Goal: Use online tool/utility: Use online tool/utility

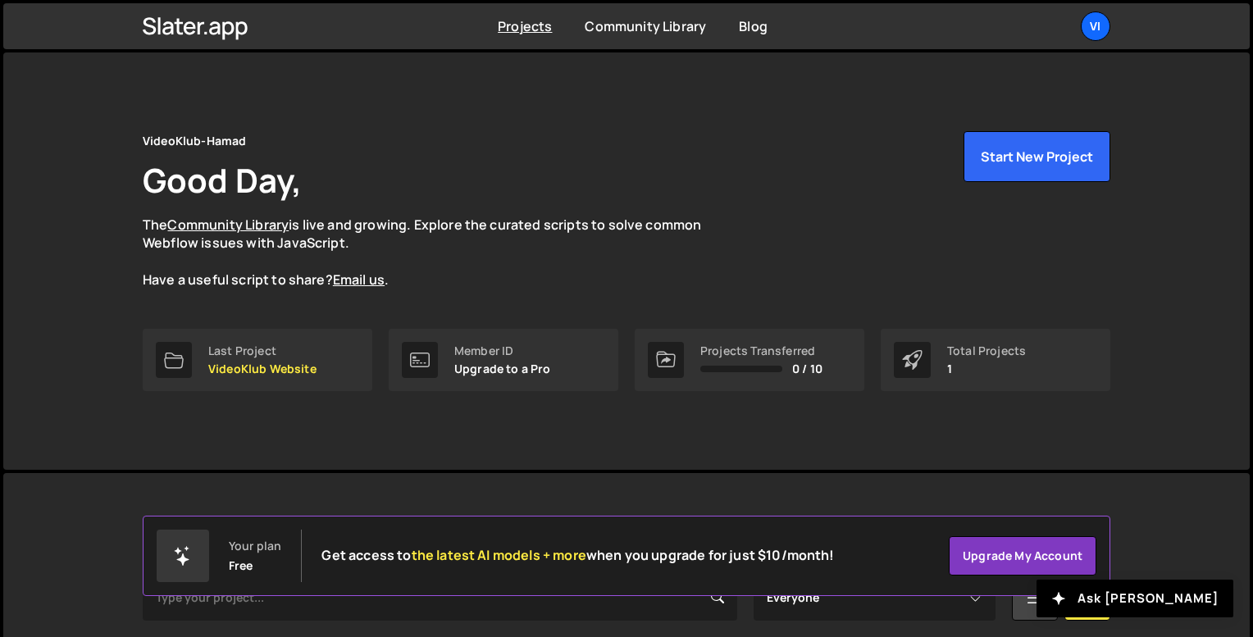
scroll to position [206, 0]
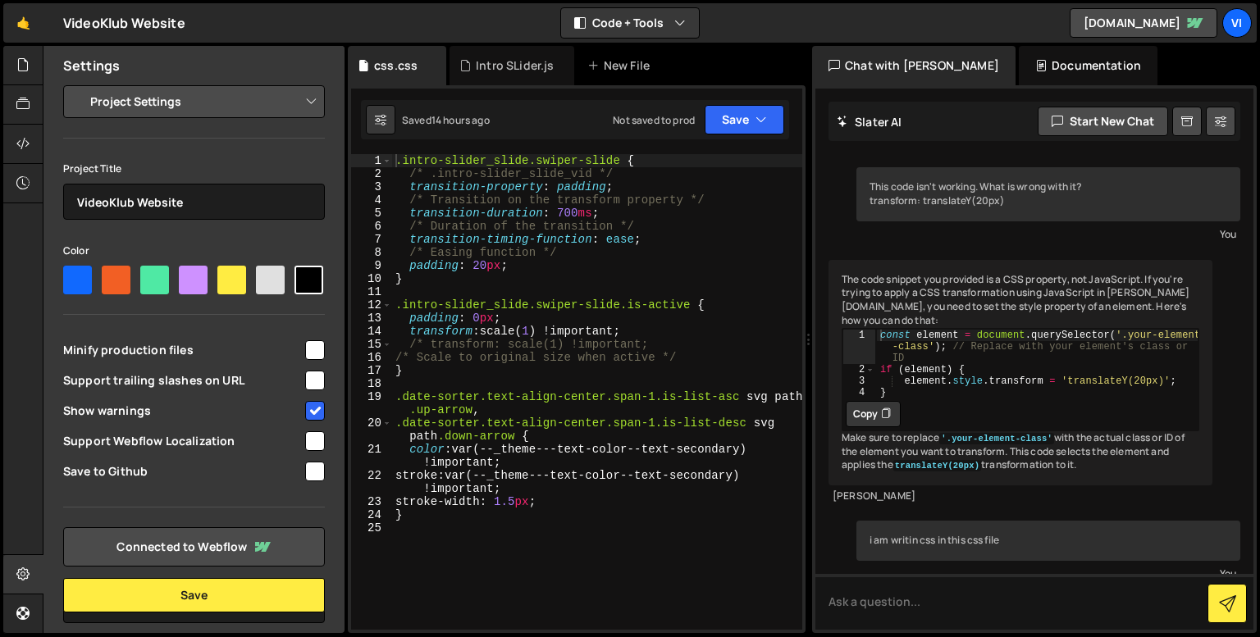
select select "68a466317e60039d124b6900"
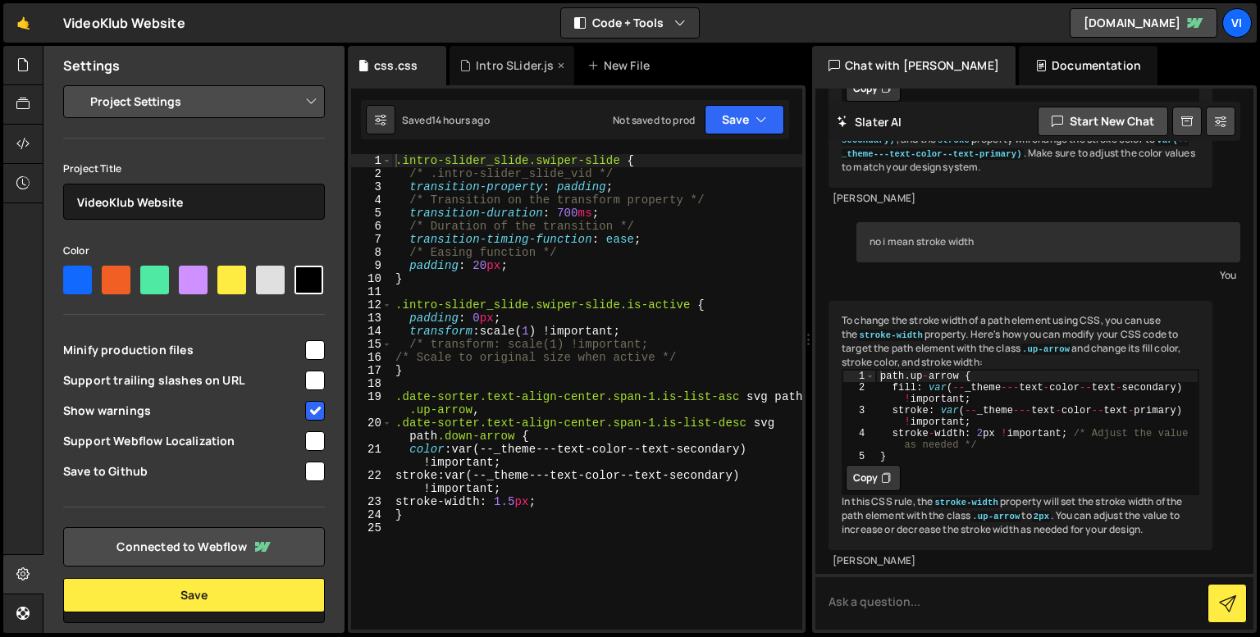
click at [502, 78] on div "Intro SLider.js" at bounding box center [511, 65] width 125 height 39
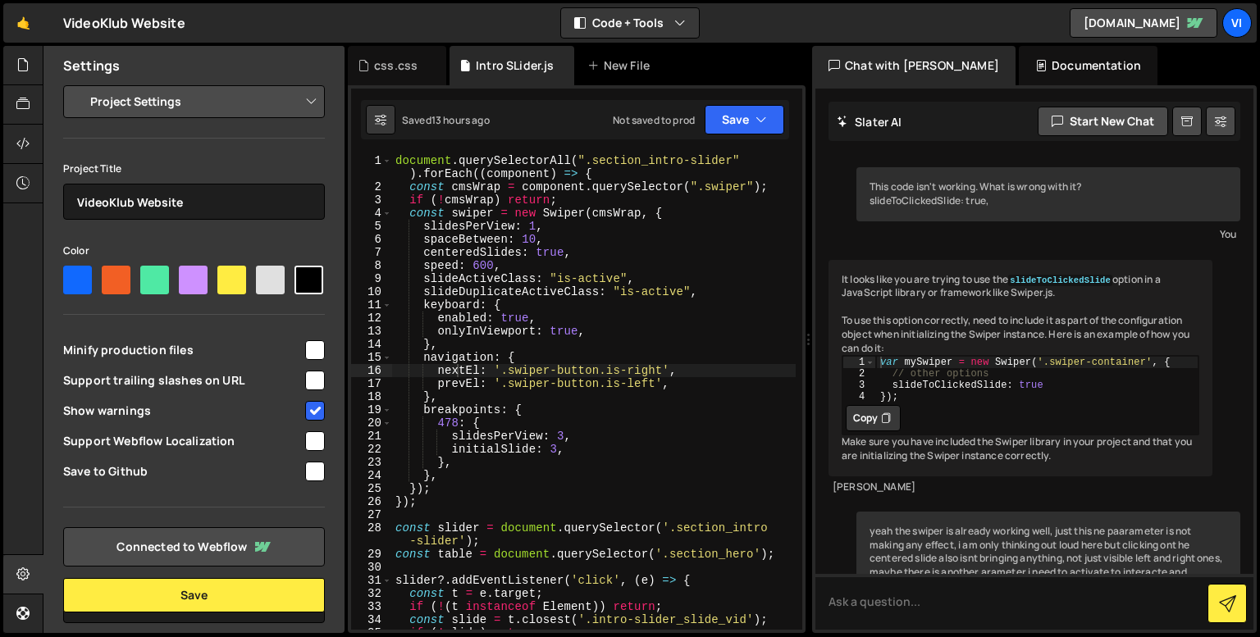
scroll to position [11625, 0]
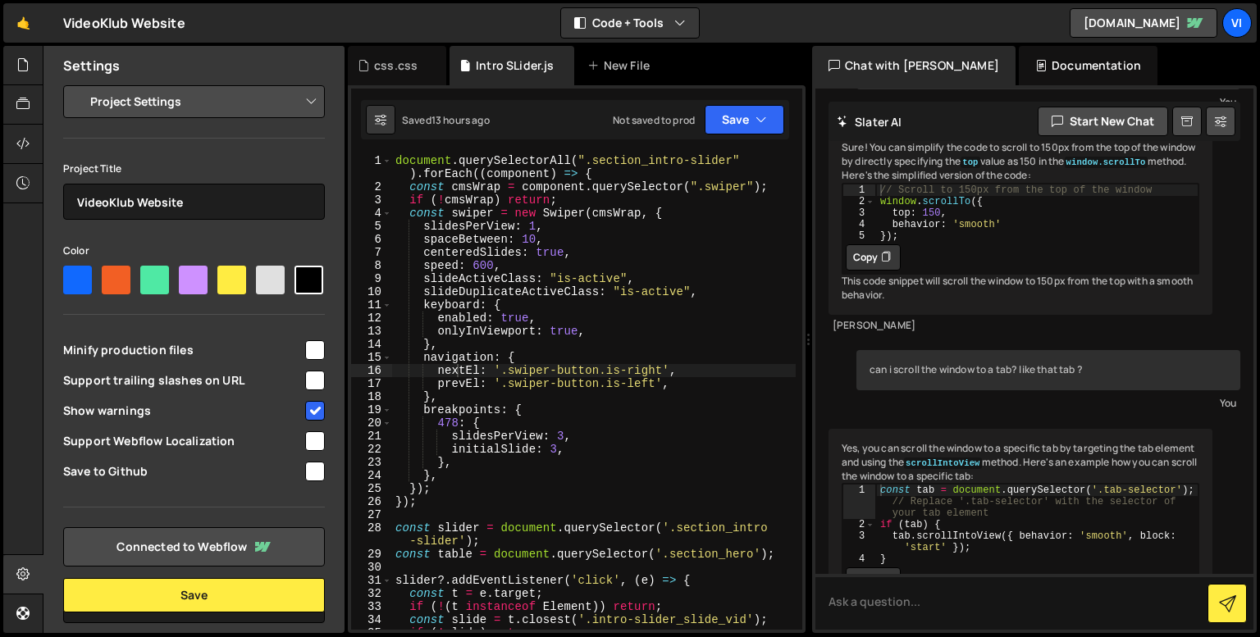
click at [561, 431] on div "document . querySelectorAll ( ".section_intro-slider" ) . forEach (( component …" at bounding box center [593, 411] width 403 height 515
click at [511, 468] on div "document . querySelectorAll ( ".section_intro-slider" ) . forEach (( component …" at bounding box center [593, 411] width 403 height 515
type textarea "},"
click at [387, 63] on div "css.css" at bounding box center [395, 65] width 43 height 16
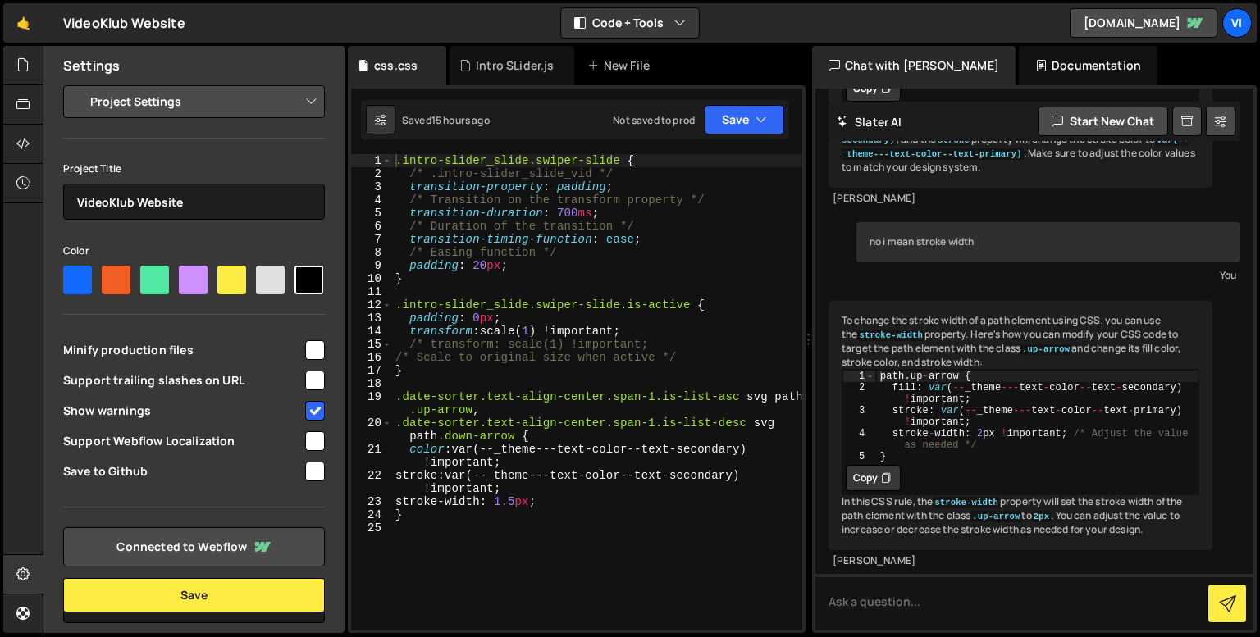
scroll to position [7796, 0]
click at [469, 528] on div ".intro-slider_slide.swiper-slide { /* .intro-slider_slide_vid */ transition-pro…" at bounding box center [597, 405] width 410 height 502
paste textarea ".filter-wrapper"
type textarea ".filter-wrapper {"
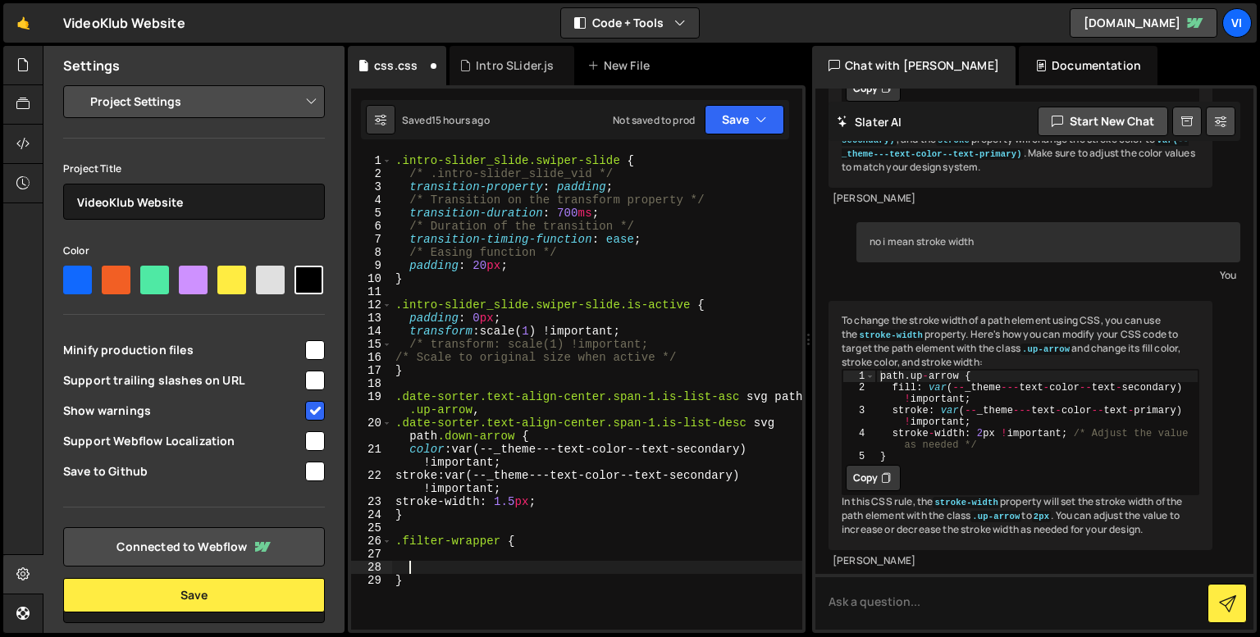
type textarea "}"
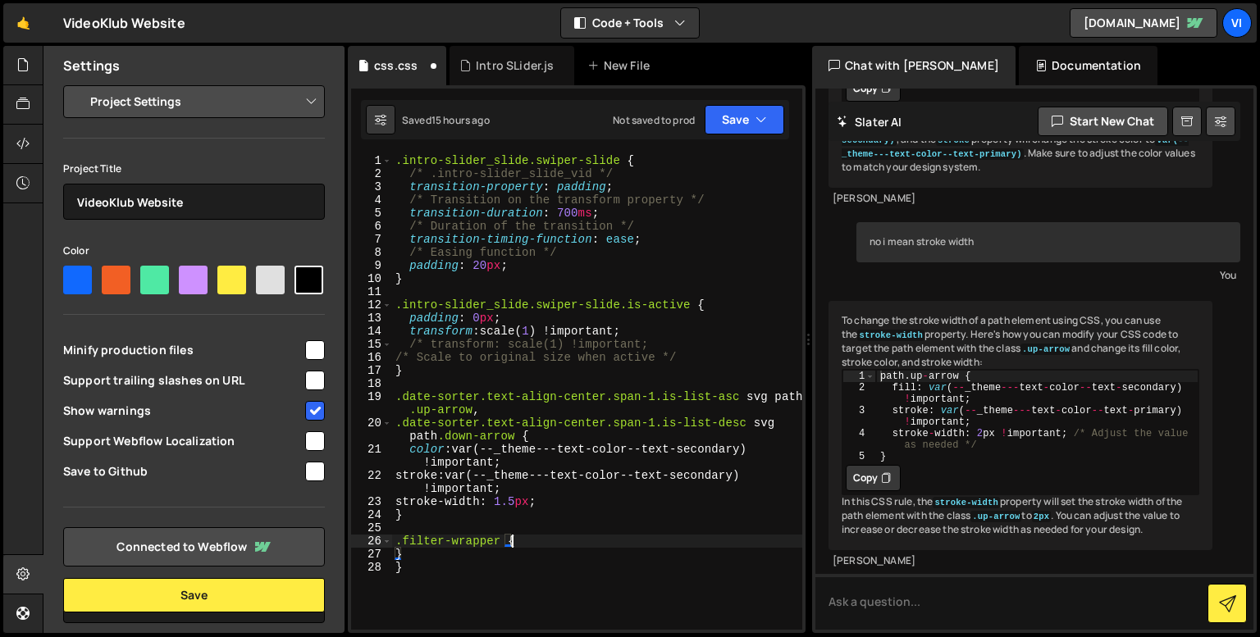
type textarea "}"
type textarea "margin-bottom: -2px !important;"
click at [595, 620] on div ".intro-slider_slide.swiper-slide { /* .intro-slider_slide_vid */ transition-pro…" at bounding box center [597, 405] width 410 height 502
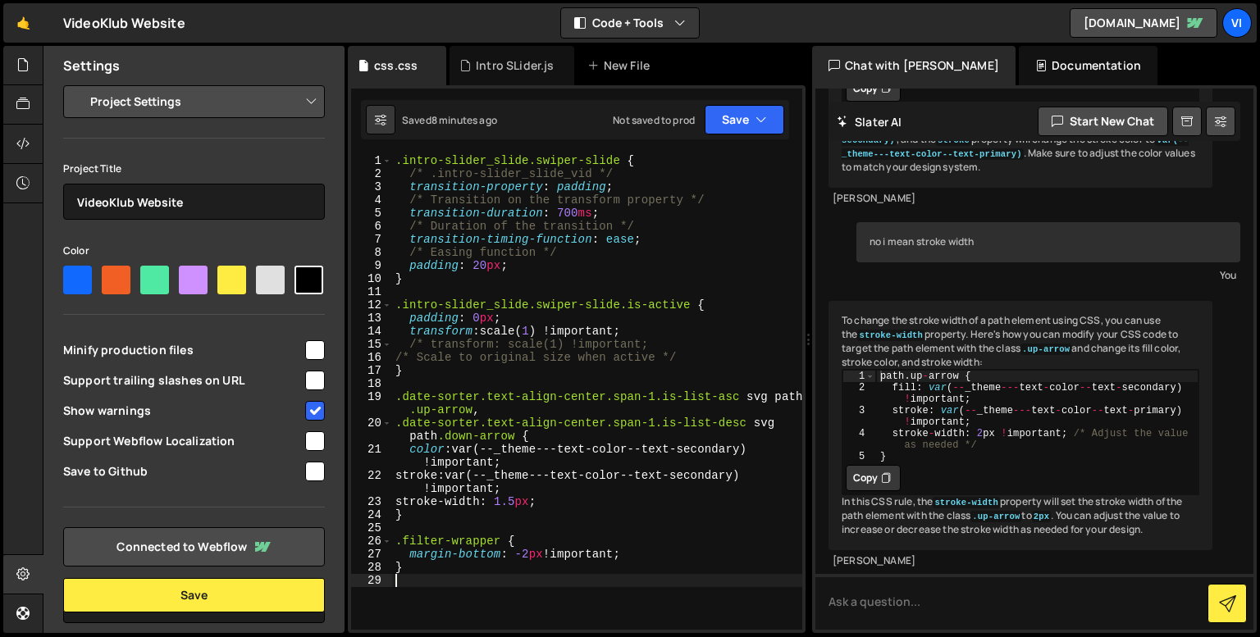
scroll to position [0, 0]
paste textarea ".film-preview_image-wrapper:has(.is-vertical-flag) .film-preview_image"
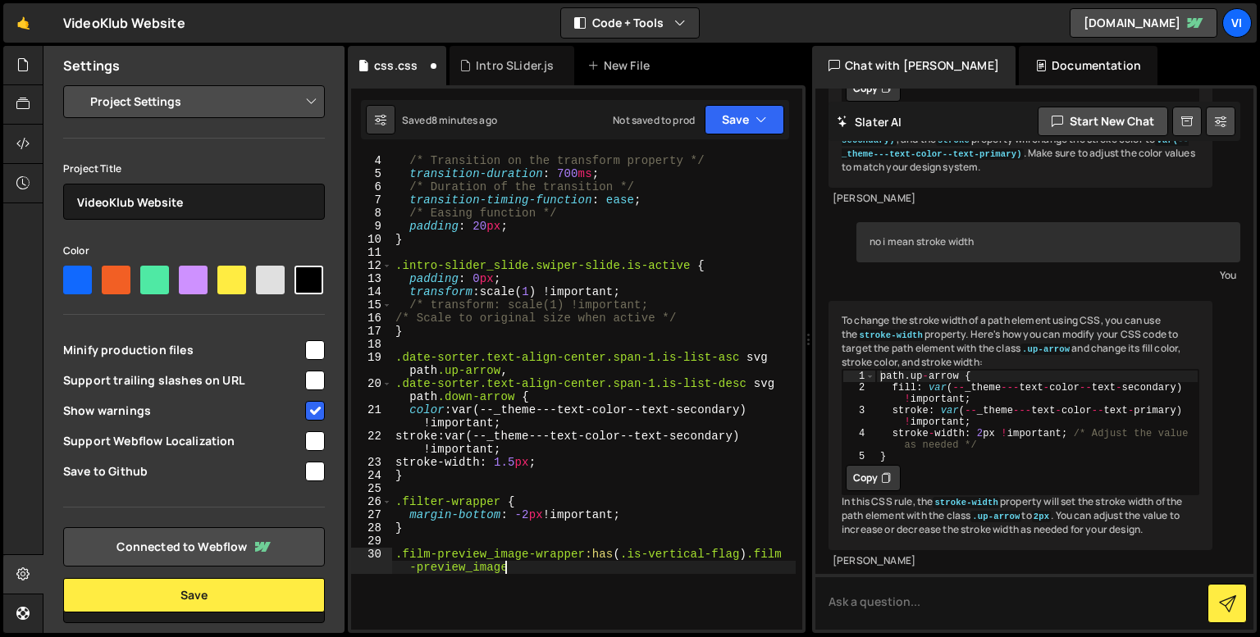
scroll to position [51, 0]
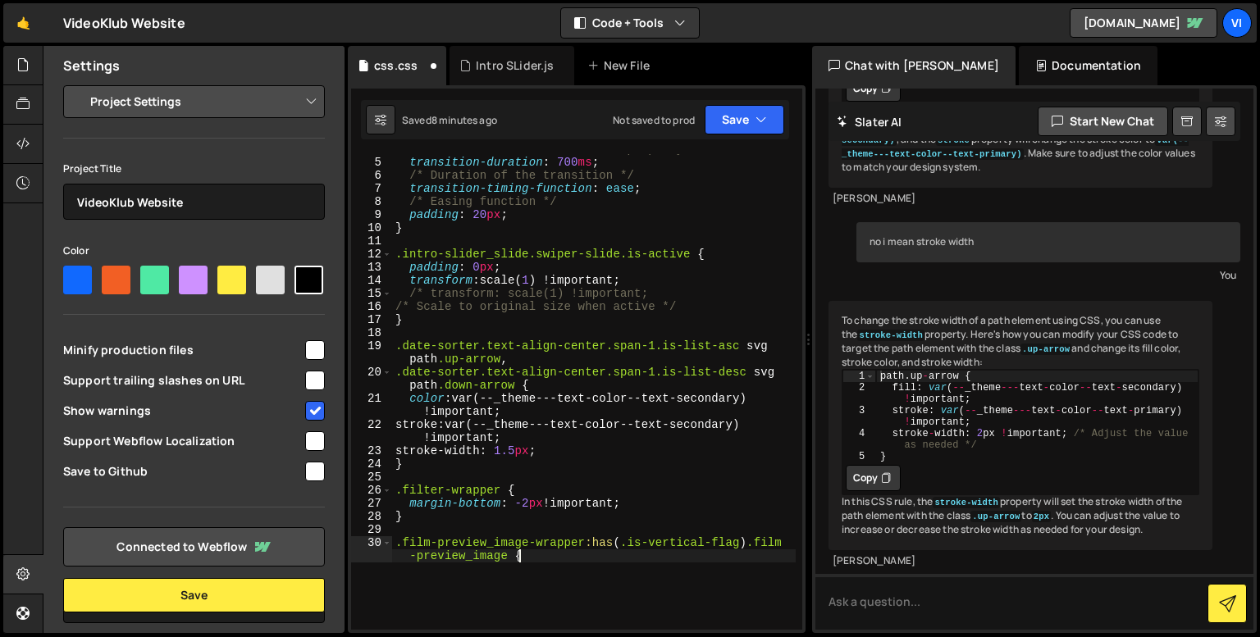
type textarea ".film-preview_image-wrapper:has(.is-vertical-flag) .film-preview_image {}"
click at [571, 575] on div "/* Transition on the transform property */ transition-duration : 700 ms ; /* Du…" at bounding box center [593, 394] width 403 height 502
paste textarea
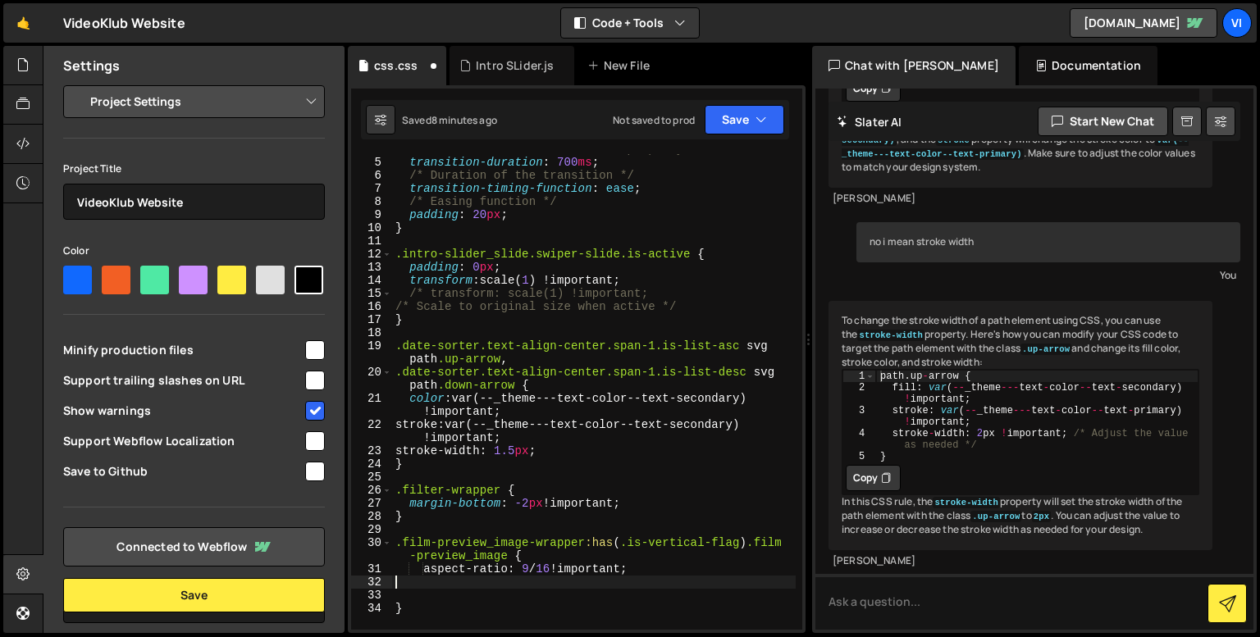
type textarea "aspect-ratio: 9 / 16 !important;"
click at [571, 568] on div "/* Transition on the transform property */ transition-duration : 700 ms ; /* Du…" at bounding box center [593, 394] width 403 height 502
type textarea "aspect-ratio: 2 / 3 !important;"
